Goal: Task Accomplishment & Management: Manage account settings

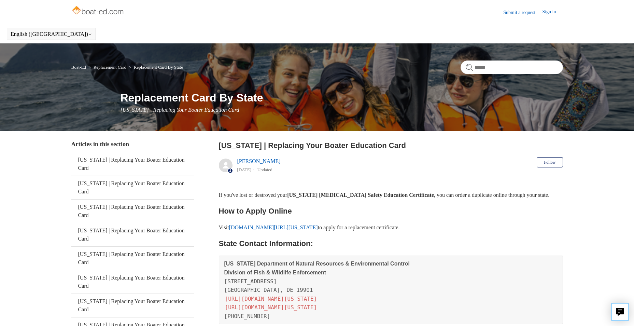
click at [549, 13] on link "Sign in" at bounding box center [552, 12] width 20 height 8
